Goal: Task Accomplishment & Management: Manage account settings

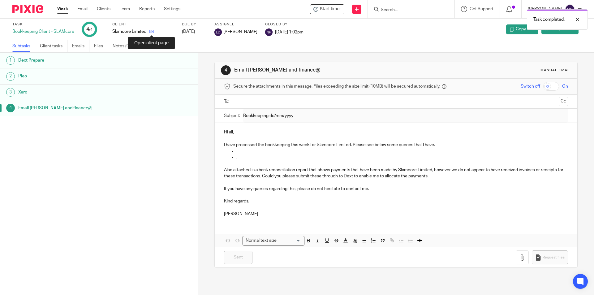
click at [153, 32] on icon at bounding box center [151, 31] width 5 height 5
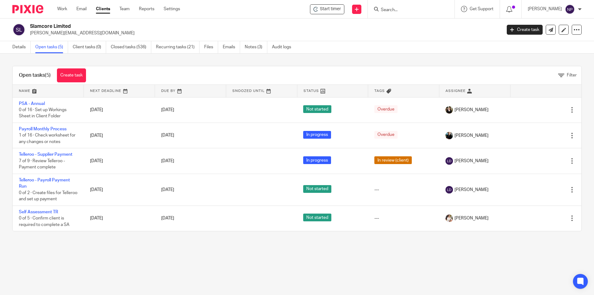
click at [392, 10] on input "Search" at bounding box center [408, 10] width 56 height 6
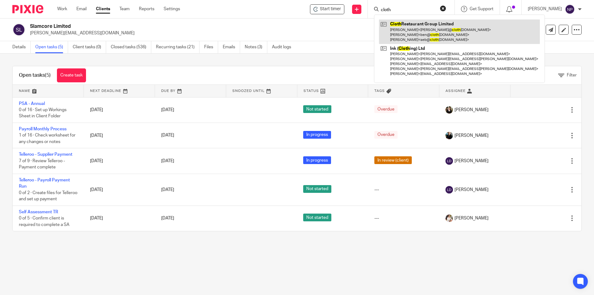
type input "cloth"
click at [418, 25] on link at bounding box center [459, 31] width 161 height 24
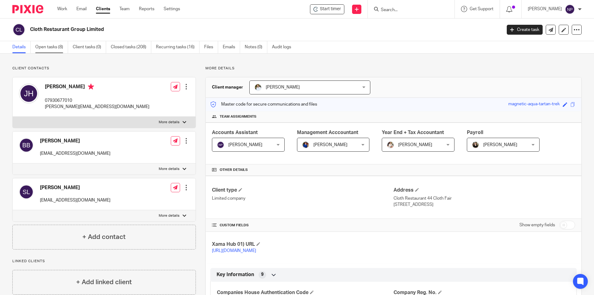
click at [45, 49] on link "Open tasks (8)" at bounding box center [51, 47] width 33 height 12
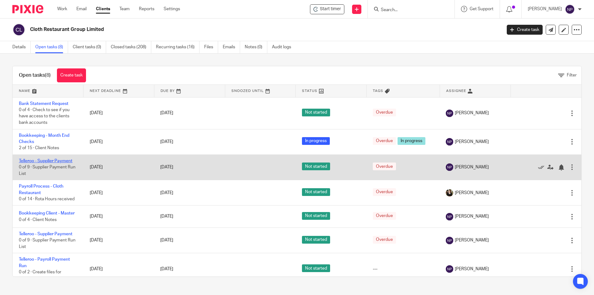
click at [57, 162] on link "Telleroo - Supplier Payment" at bounding box center [46, 161] width 54 height 4
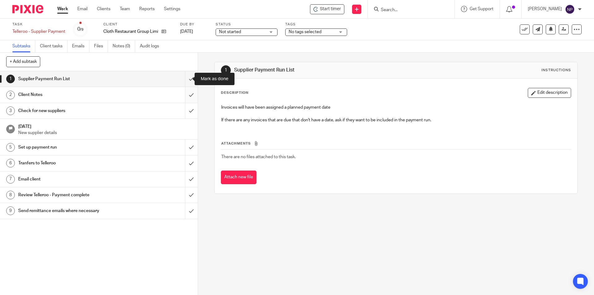
drag, startPoint x: 183, startPoint y: 76, endPoint x: 183, endPoint y: 88, distance: 11.8
click at [183, 77] on input "submit" at bounding box center [99, 78] width 198 height 15
drag, startPoint x: 183, startPoint y: 93, endPoint x: 183, endPoint y: 97, distance: 5.0
click at [183, 93] on input "submit" at bounding box center [99, 94] width 198 height 15
click at [183, 111] on input "submit" at bounding box center [99, 110] width 198 height 15
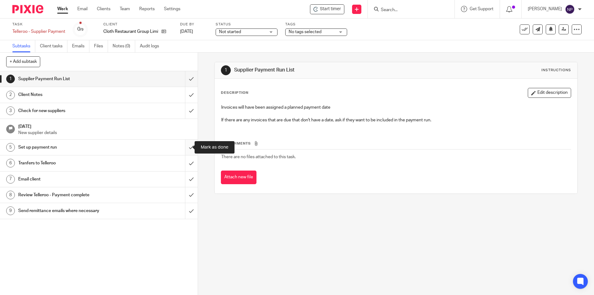
click at [183, 145] on input "submit" at bounding box center [99, 147] width 198 height 15
click at [184, 159] on input "submit" at bounding box center [99, 162] width 198 height 15
drag, startPoint x: 184, startPoint y: 174, endPoint x: 186, endPoint y: 185, distance: 10.7
click at [184, 175] on input "submit" at bounding box center [99, 178] width 198 height 15
click at [186, 190] on input "submit" at bounding box center [99, 194] width 198 height 15
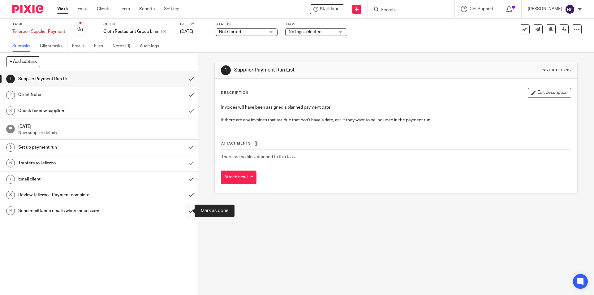
click at [185, 205] on input "submit" at bounding box center [99, 210] width 198 height 15
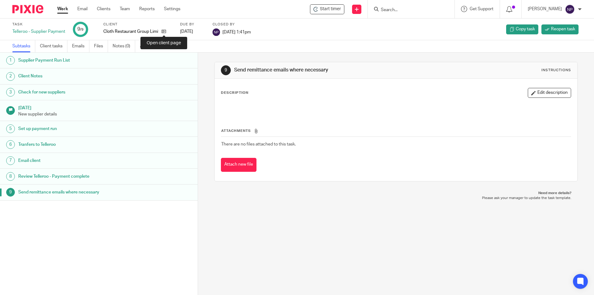
drag, startPoint x: 166, startPoint y: 32, endPoint x: 167, endPoint y: 36, distance: 4.7
click at [166, 32] on icon at bounding box center [164, 31] width 5 height 5
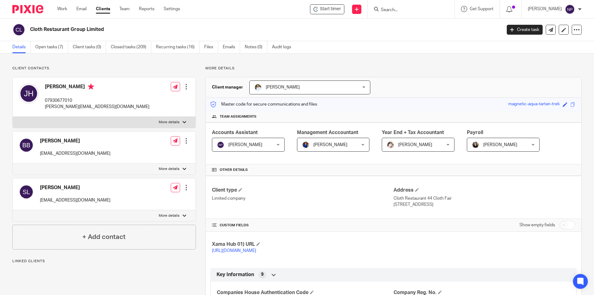
click at [55, 45] on link "Open tasks (7)" at bounding box center [51, 47] width 33 height 12
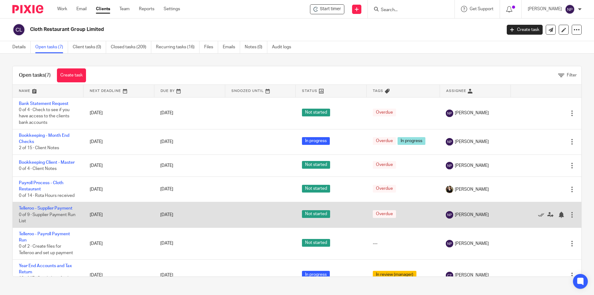
scroll to position [15, 0]
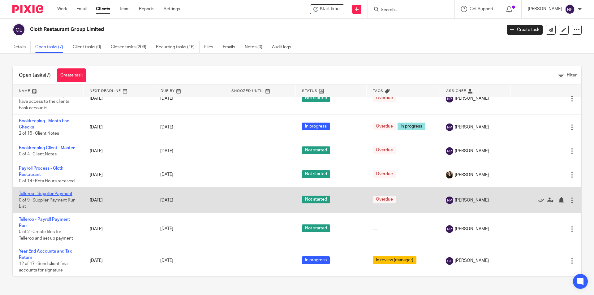
click at [64, 192] on link "Telleroo - Supplier Payment" at bounding box center [46, 194] width 54 height 4
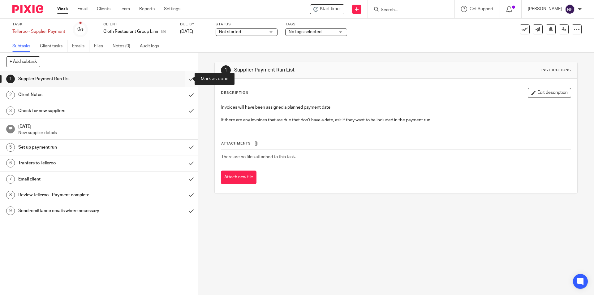
click at [184, 80] on input "submit" at bounding box center [99, 78] width 198 height 15
click at [183, 95] on input "submit" at bounding box center [99, 94] width 198 height 15
click at [187, 115] on input "submit" at bounding box center [99, 110] width 198 height 15
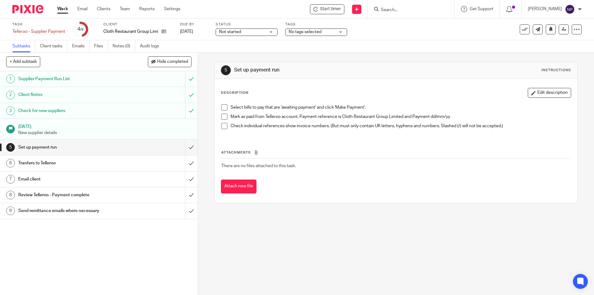
drag, startPoint x: 220, startPoint y: 108, endPoint x: 220, endPoint y: 113, distance: 5.0
click at [221, 109] on span at bounding box center [224, 107] width 6 height 6
click at [221, 114] on span at bounding box center [224, 117] width 6 height 6
click at [221, 126] on span at bounding box center [224, 126] width 6 height 6
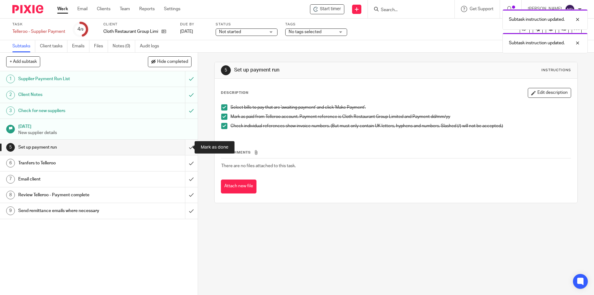
click at [188, 149] on input "submit" at bounding box center [99, 147] width 198 height 15
click at [182, 166] on input "submit" at bounding box center [99, 162] width 198 height 15
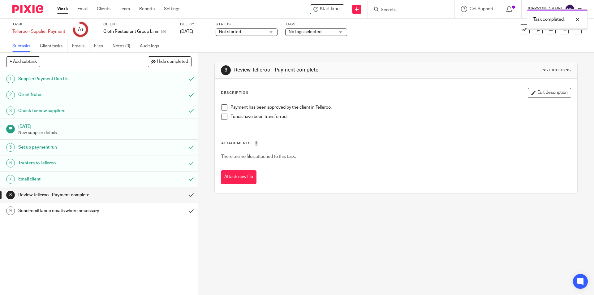
click at [268, 28] on div "Status Not started Not started Not started In progress 1" at bounding box center [247, 29] width 62 height 15
click at [260, 32] on span "Not started" at bounding box center [242, 32] width 46 height 6
click at [239, 58] on li "In progress" at bounding box center [246, 54] width 61 height 13
drag, startPoint x: 310, startPoint y: 31, endPoint x: 315, endPoint y: 40, distance: 10.4
click at [311, 32] on span "No tags selected" at bounding box center [305, 32] width 33 height 4
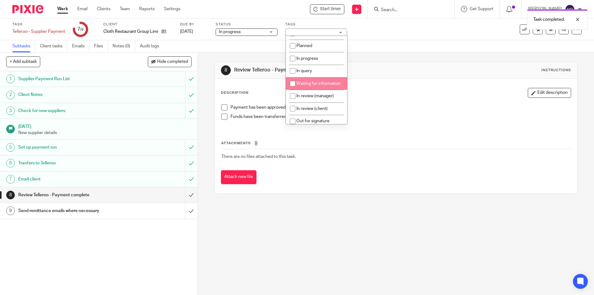
scroll to position [31, 0]
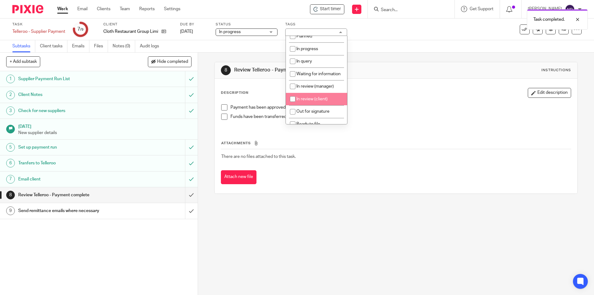
click at [310, 101] on span "In review (client)" at bounding box center [311, 99] width 31 height 4
checkbox input "true"
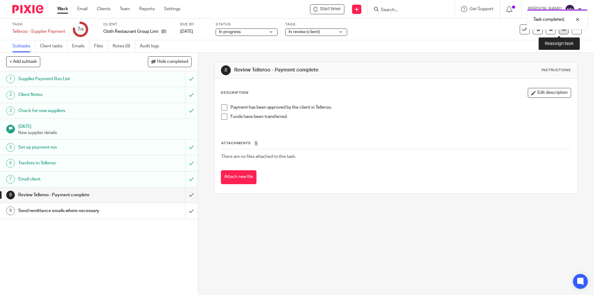
click at [559, 32] on link at bounding box center [564, 29] width 10 height 10
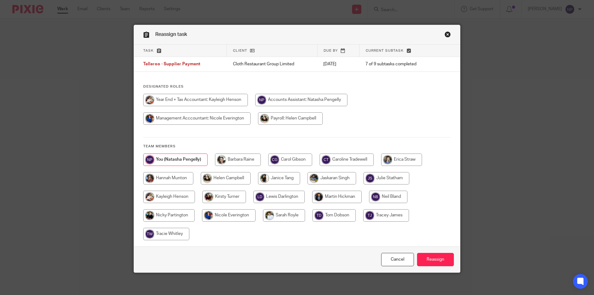
click at [446, 35] on link "Close this dialog window" at bounding box center [448, 35] width 6 height 8
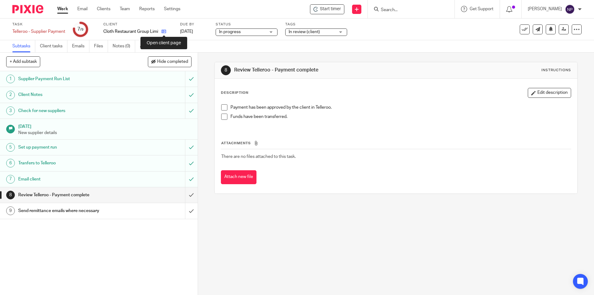
click at [166, 31] on icon at bounding box center [164, 31] width 5 height 5
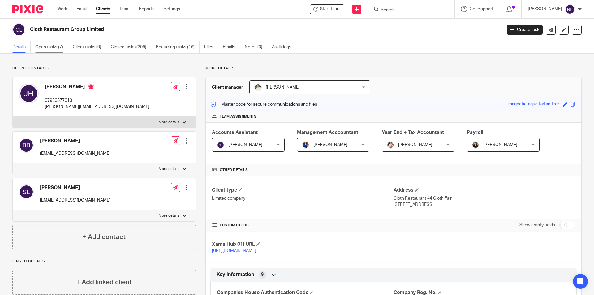
click at [45, 48] on link "Open tasks (7)" at bounding box center [51, 47] width 33 height 12
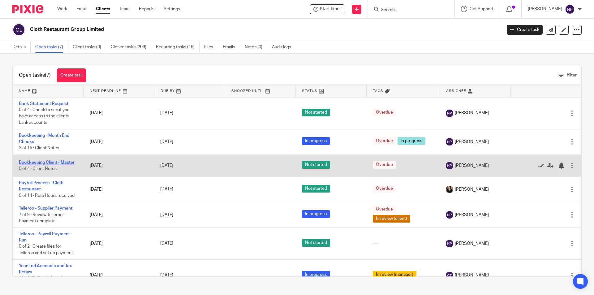
click at [71, 162] on link "Bookkeeping Client - Master" at bounding box center [47, 162] width 56 height 4
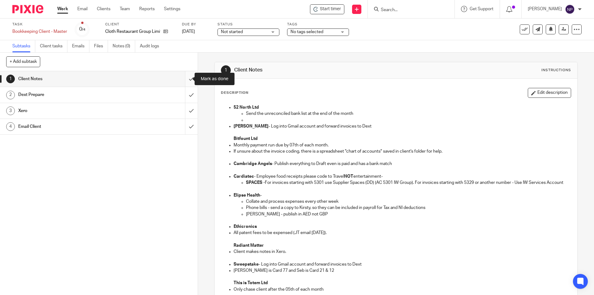
drag, startPoint x: 187, startPoint y: 80, endPoint x: 183, endPoint y: 93, distance: 13.8
click at [187, 81] on input "submit" at bounding box center [99, 78] width 198 height 15
click at [183, 93] on input "submit" at bounding box center [99, 94] width 198 height 15
click at [184, 113] on input "submit" at bounding box center [99, 110] width 198 height 15
click at [184, 129] on input "submit" at bounding box center [99, 126] width 198 height 15
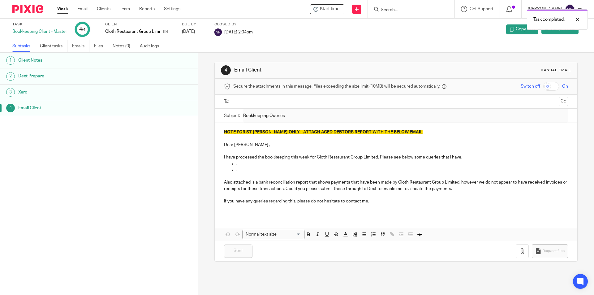
click at [67, 9] on link "Work" at bounding box center [62, 9] width 11 height 6
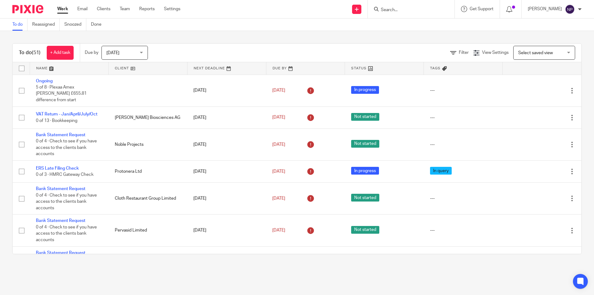
click at [397, 11] on input "Search" at bounding box center [408, 10] width 56 height 6
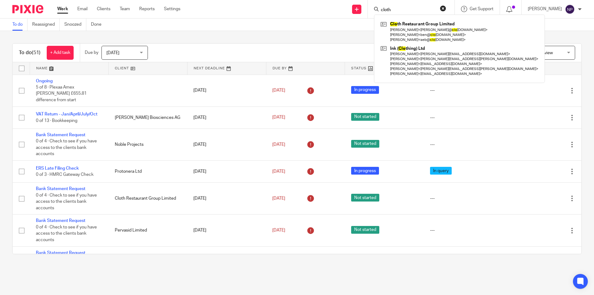
type input "cloth"
click button "submit" at bounding box center [0, 0] width 0 height 0
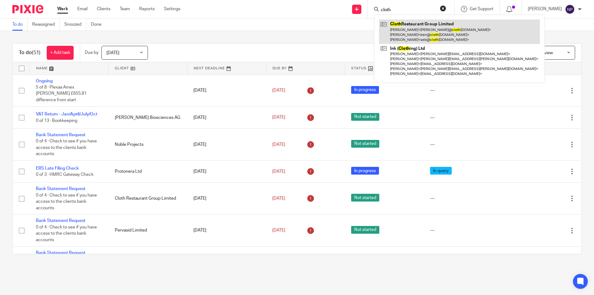
click at [427, 23] on link at bounding box center [459, 31] width 161 height 24
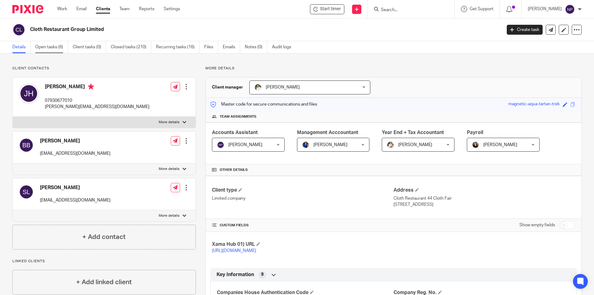
click at [54, 46] on link "Open tasks (6)" at bounding box center [51, 47] width 33 height 12
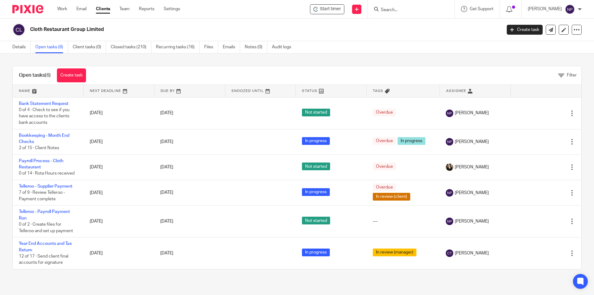
click at [408, 10] on input "Search" at bounding box center [408, 10] width 56 height 6
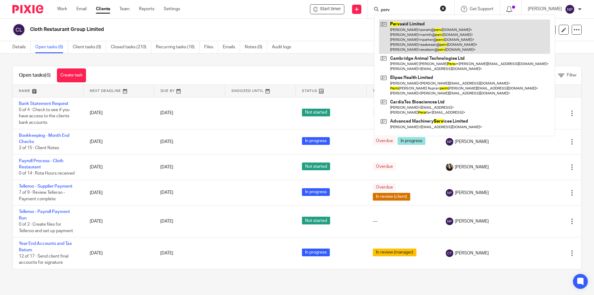
type input "perv"
click at [396, 45] on link at bounding box center [464, 36] width 171 height 34
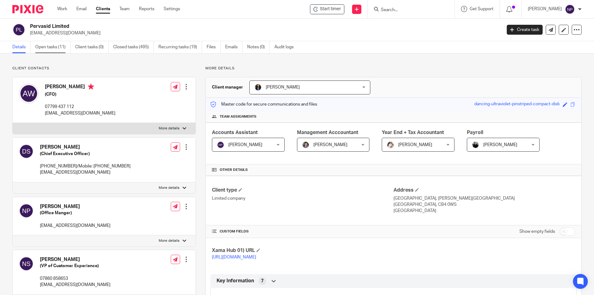
click at [55, 45] on link "Open tasks (11)" at bounding box center [52, 47] width 35 height 12
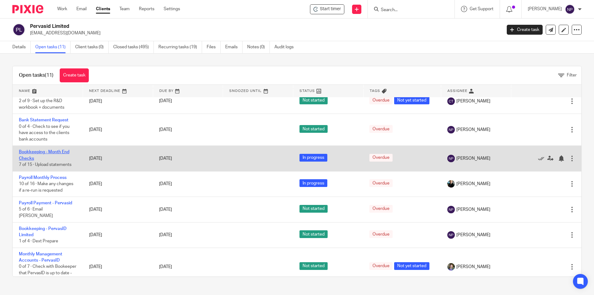
scroll to position [62, 0]
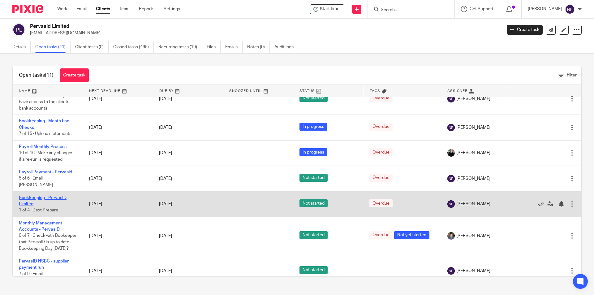
click at [54, 196] on link "Bookkeeping - PervasID Limited" at bounding box center [43, 201] width 48 height 11
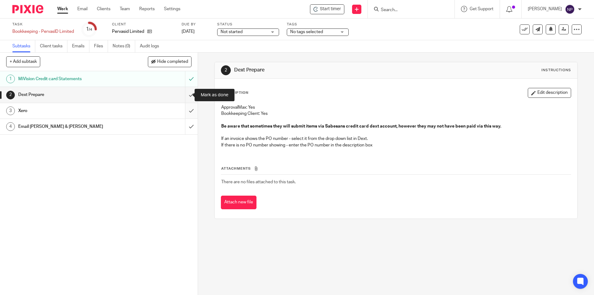
drag, startPoint x: 188, startPoint y: 93, endPoint x: 185, endPoint y: 109, distance: 16.4
click at [188, 93] on input "submit" at bounding box center [99, 94] width 198 height 15
click at [185, 111] on input "submit" at bounding box center [99, 110] width 198 height 15
click at [185, 124] on input "submit" at bounding box center [99, 126] width 198 height 15
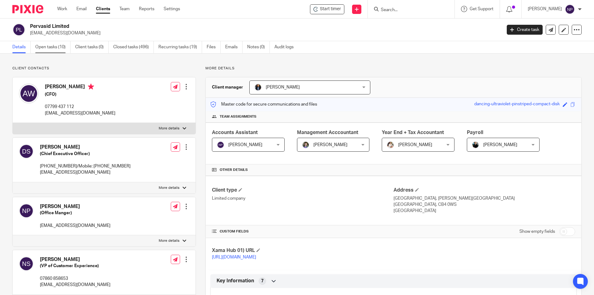
click at [60, 41] on link "Open tasks (10)" at bounding box center [52, 47] width 35 height 12
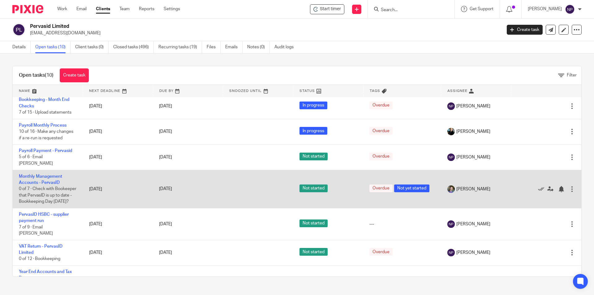
scroll to position [93, 0]
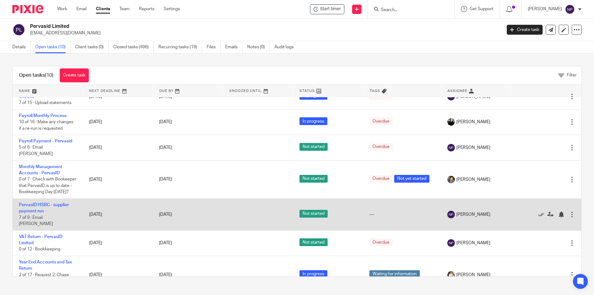
click at [35, 210] on td "PervasID HSBC - supplier payment run 7 of 9 · Email [PERSON_NAME]" at bounding box center [48, 214] width 70 height 32
click at [35, 212] on link "PervasID HSBC - supplier payment run" at bounding box center [44, 208] width 50 height 11
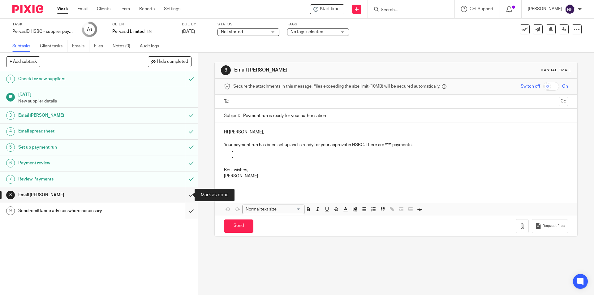
drag, startPoint x: 184, startPoint y: 191, endPoint x: 187, endPoint y: 207, distance: 16.0
click at [185, 196] on input "submit" at bounding box center [99, 194] width 198 height 15
click at [187, 210] on input "submit" at bounding box center [99, 210] width 198 height 15
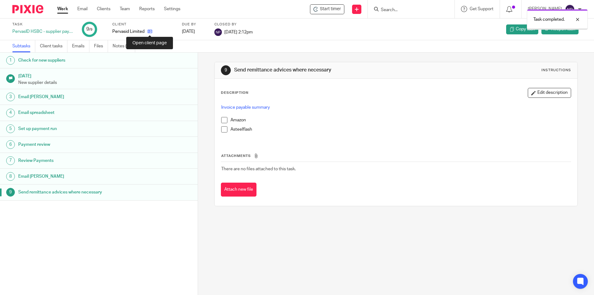
click at [150, 32] on icon at bounding box center [150, 31] width 5 height 5
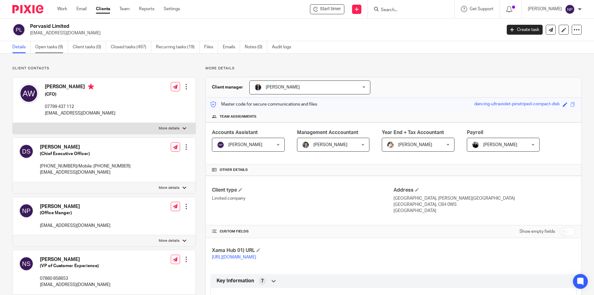
click at [59, 50] on link "Open tasks (9)" at bounding box center [51, 47] width 33 height 12
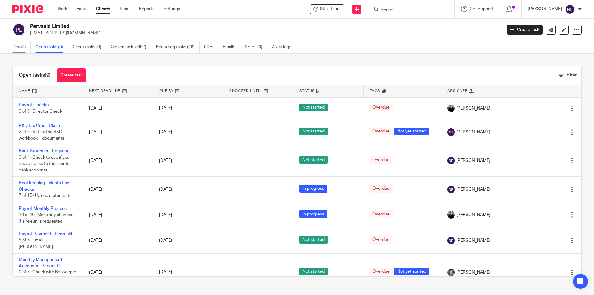
click at [31, 49] on link "Details" at bounding box center [21, 47] width 18 height 12
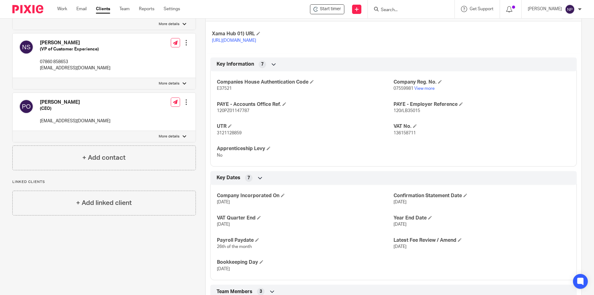
scroll to position [331, 0]
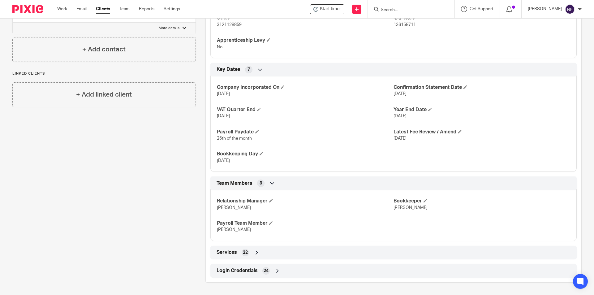
click at [278, 270] on icon at bounding box center [277, 271] width 6 height 6
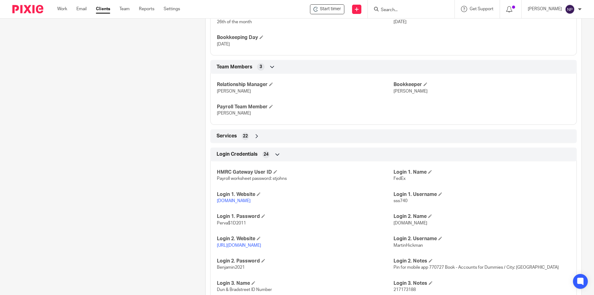
scroll to position [548, 0]
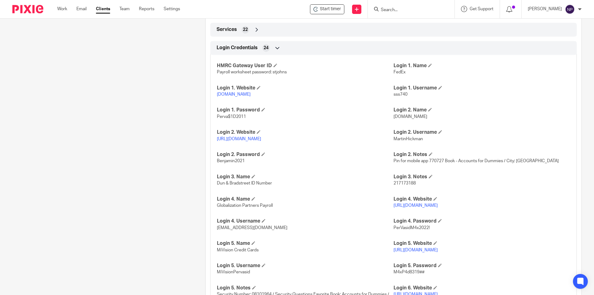
click at [417, 141] on span "MartinHickman" at bounding box center [408, 139] width 29 height 4
copy span "MartinHickman"
click at [261, 141] on link "[URL][DOMAIN_NAME]" at bounding box center [239, 139] width 44 height 4
